Goal: Transaction & Acquisition: Purchase product/service

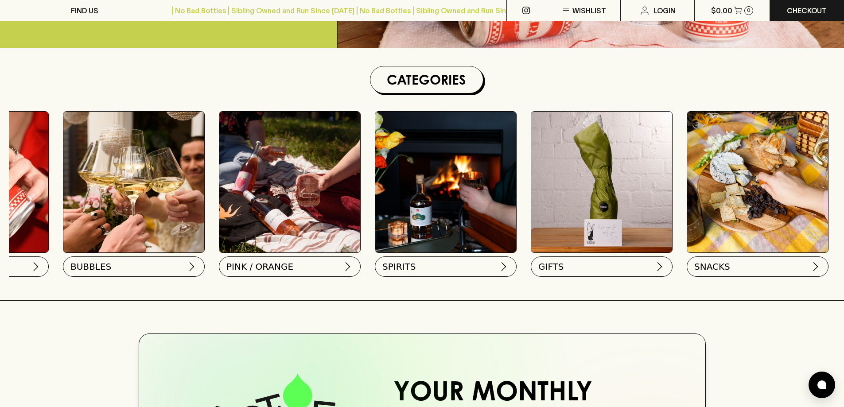
scroll to position [0, 434]
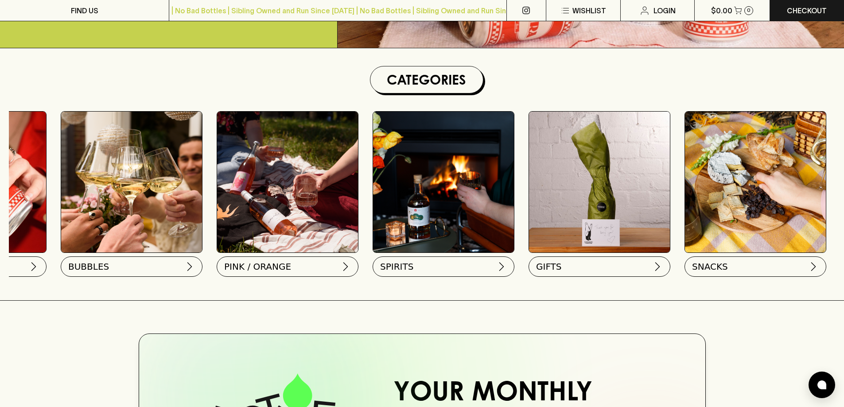
drag, startPoint x: 321, startPoint y: 295, endPoint x: 633, endPoint y: 314, distance: 312.6
click at [633, 314] on div at bounding box center [422, 311] width 844 height 23
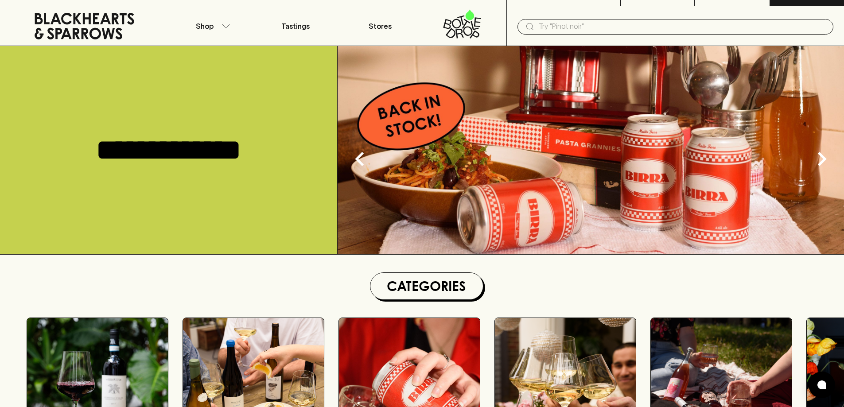
scroll to position [0, 0]
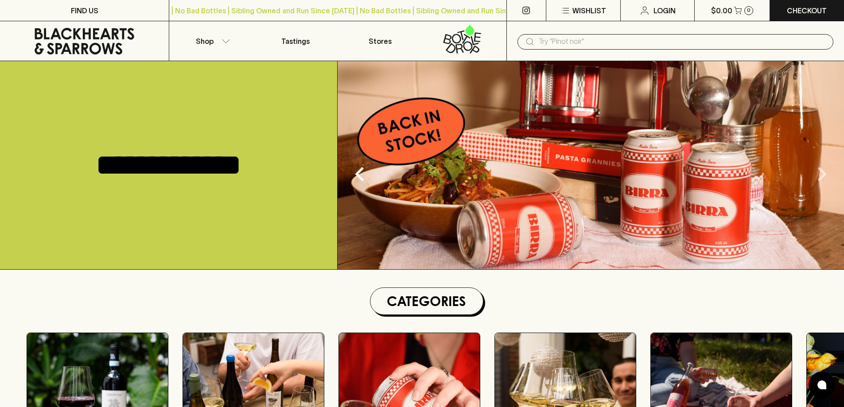
click at [819, 178] on icon "Next" at bounding box center [822, 174] width 28 height 28
click at [823, 175] on icon "Next" at bounding box center [822, 174] width 9 height 14
click at [682, 171] on img at bounding box center [591, 165] width 507 height 208
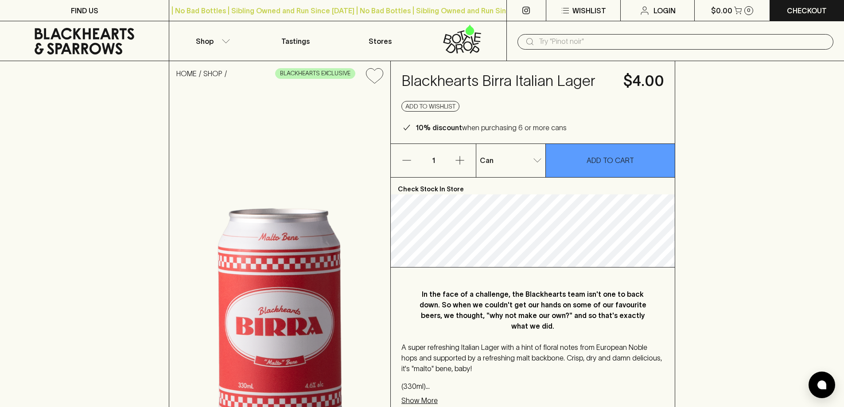
click at [566, 38] on input "text" at bounding box center [683, 42] width 288 height 14
click at [574, 63] on link "Ori Marani Exile en Caucasus Rkatsiteli 2022" at bounding box center [626, 61] width 203 height 11
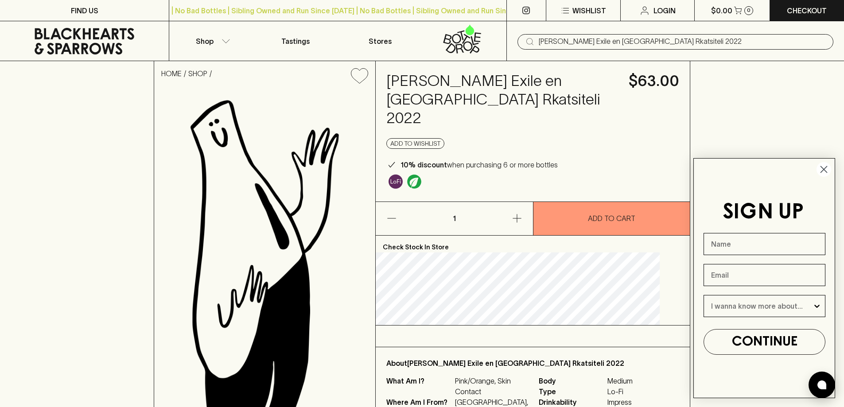
type input "Ori Marani Exile en Caucasus Rkatsiteli 2022"
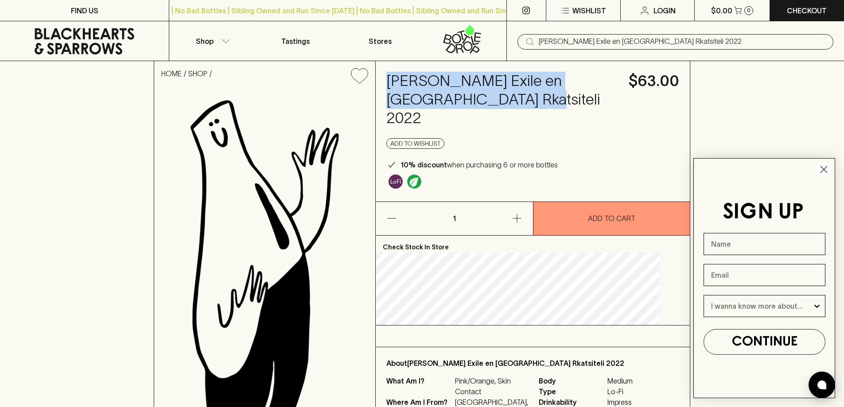
drag, startPoint x: 499, startPoint y: 101, endPoint x: 394, endPoint y: 80, distance: 106.3
click at [394, 80] on div "Ori Marani Exile en Caucasus Rkatsiteli 2022 $63.00 Add to wishlist 10% discoun…" at bounding box center [533, 131] width 314 height 140
copy h4 "Ori Marani Exile en Caucasus Rkatsiteli 2022"
